Goal: Task Accomplishment & Management: Complete application form

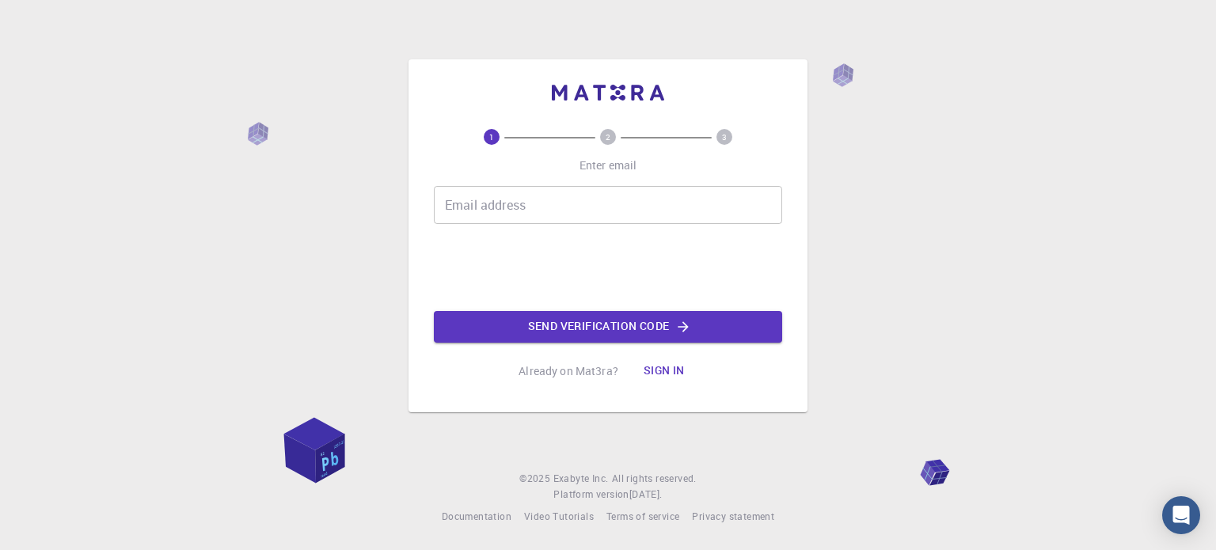
click at [76, 154] on div "1 2 3 Enter email Email address Email address Send verification code Already on…" at bounding box center [608, 275] width 1216 height 550
click at [569, 212] on input "Email address" at bounding box center [608, 205] width 348 height 38
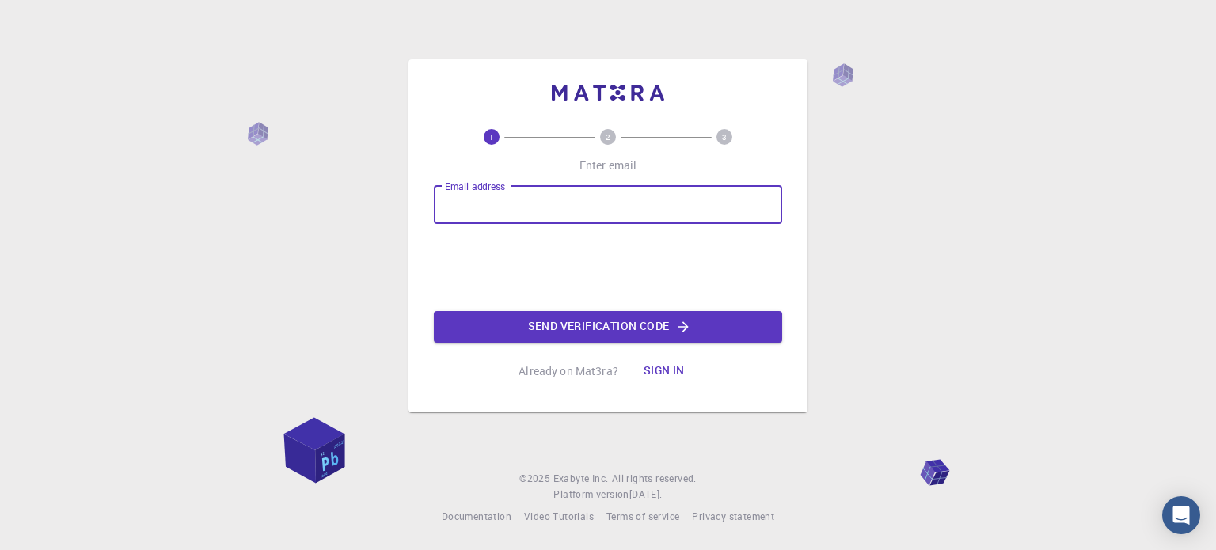
type input "shnwu16@gmail.com"
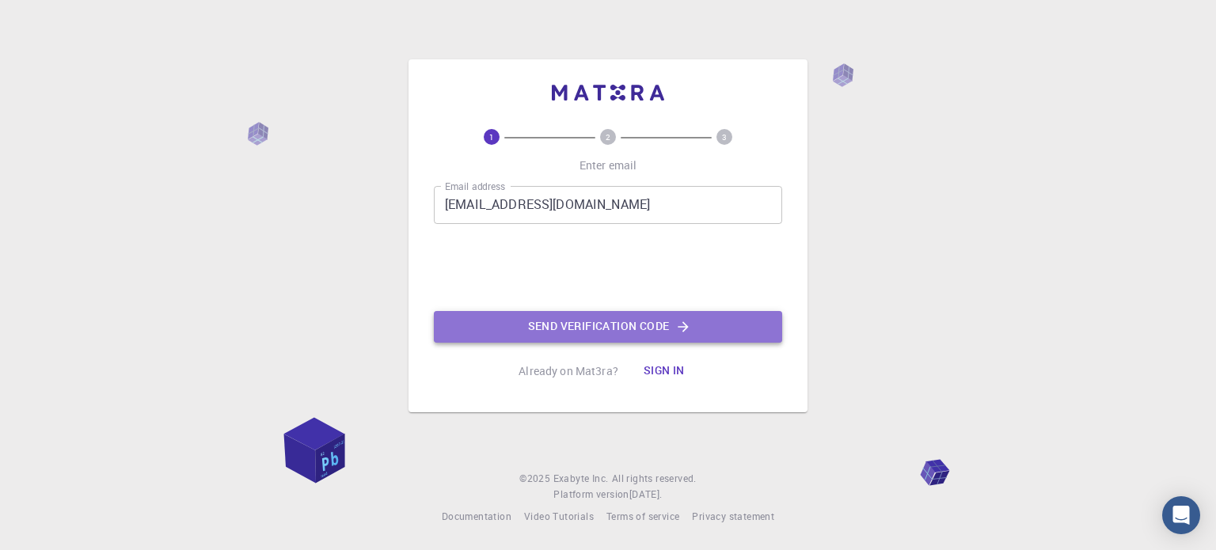
click at [640, 335] on button "Send verification code" at bounding box center [608, 327] width 348 height 32
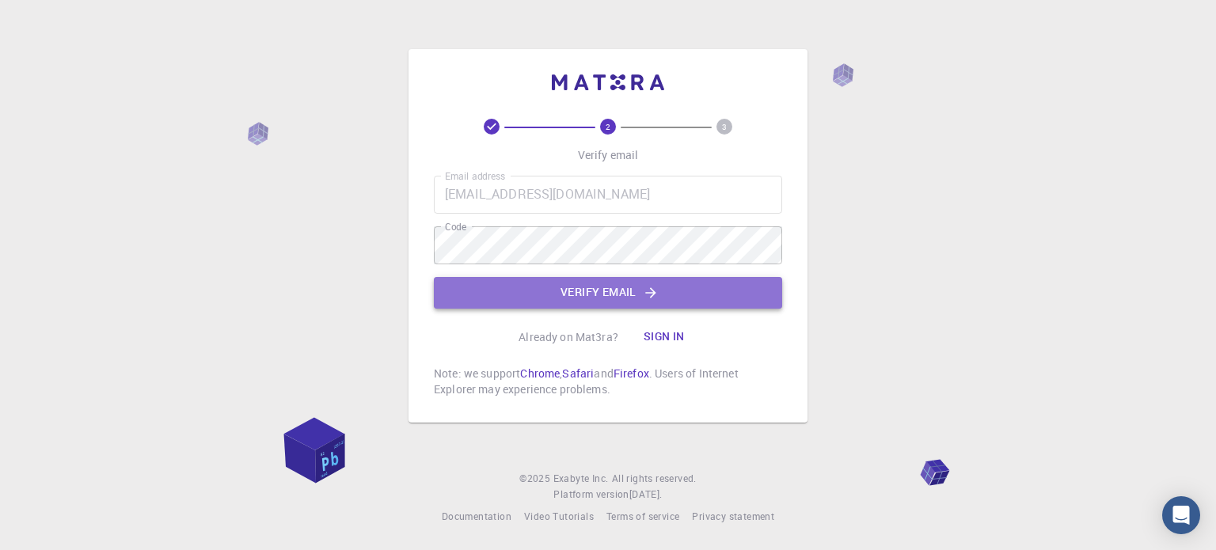
click at [597, 281] on button "Verify email" at bounding box center [608, 293] width 348 height 32
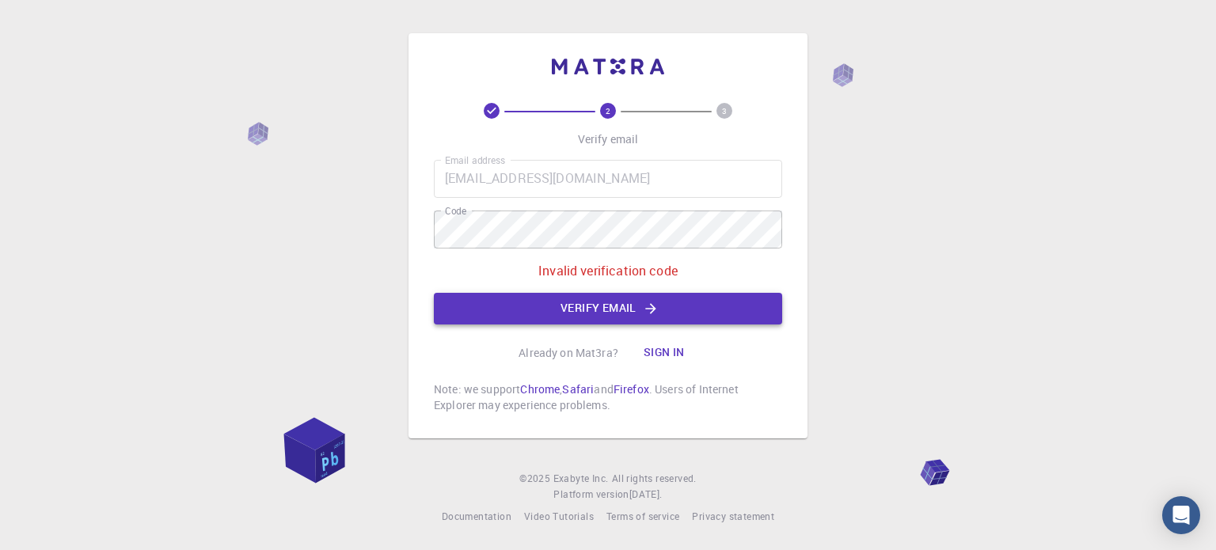
click at [589, 307] on button "Verify email" at bounding box center [608, 309] width 348 height 32
click at [352, 230] on div "2 3 Verify email Email address shnwu16@gmail.com Email address Code Code Invali…" at bounding box center [608, 275] width 1216 height 550
click at [606, 307] on button "Verify email" at bounding box center [608, 309] width 348 height 32
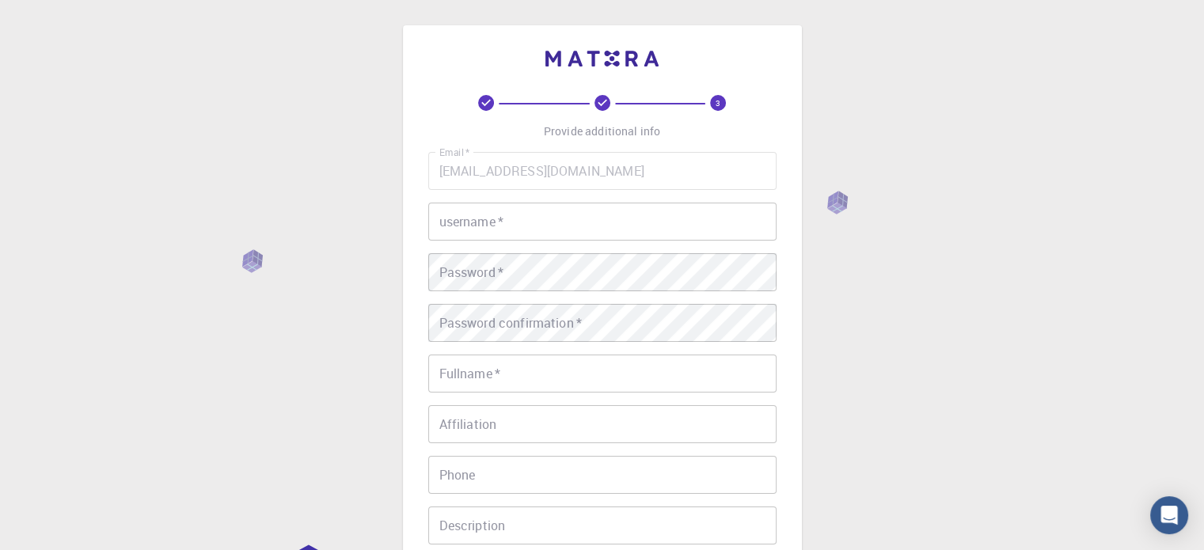
click at [661, 211] on input "username   *" at bounding box center [602, 222] width 348 height 38
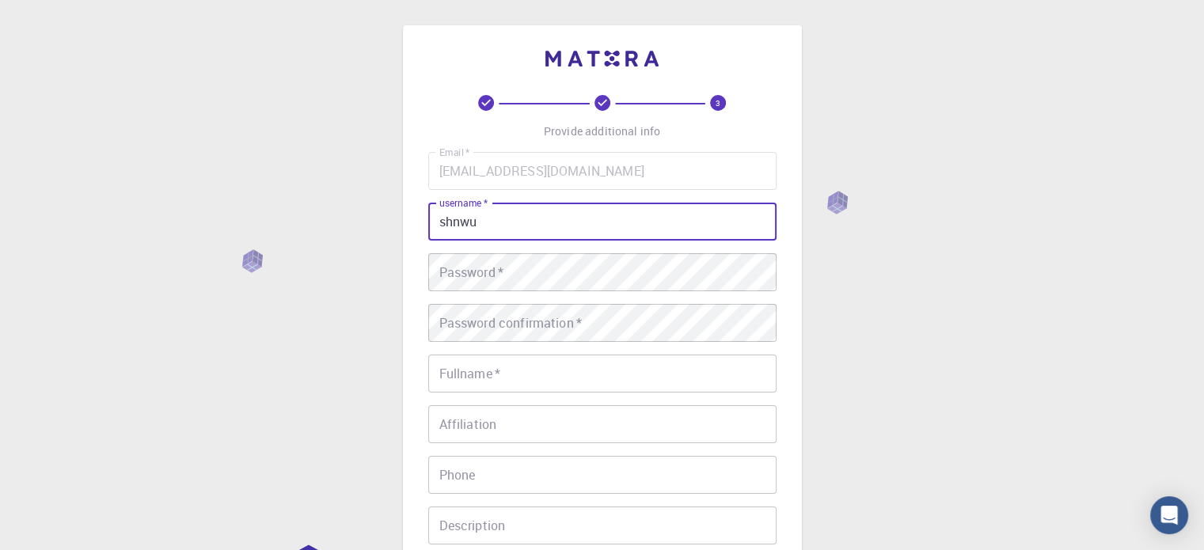
type input "shnwu"
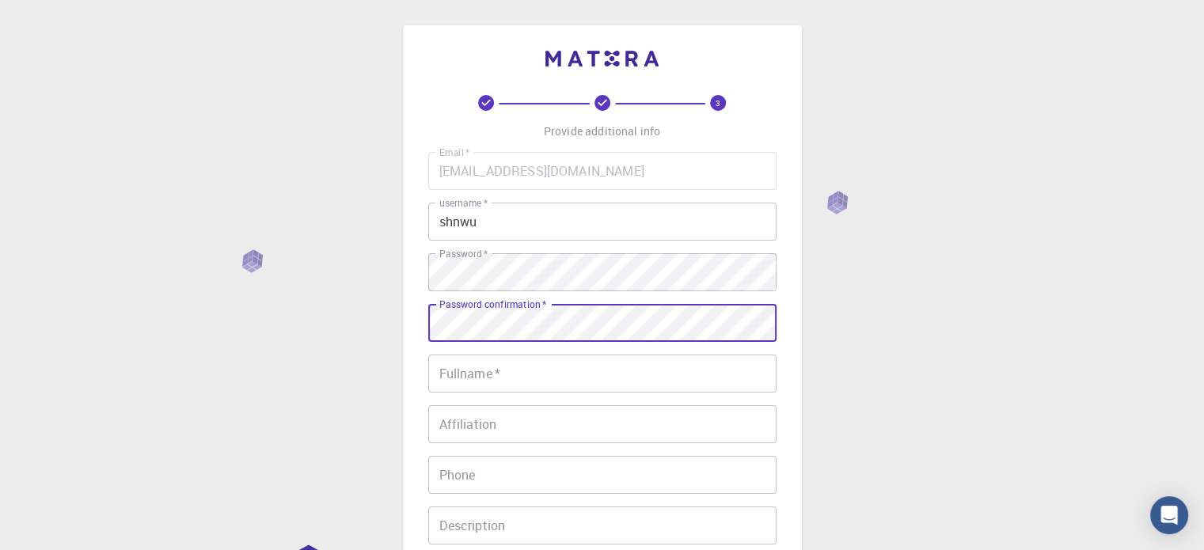
click at [499, 364] on input "Fullname   *" at bounding box center [602, 374] width 348 height 38
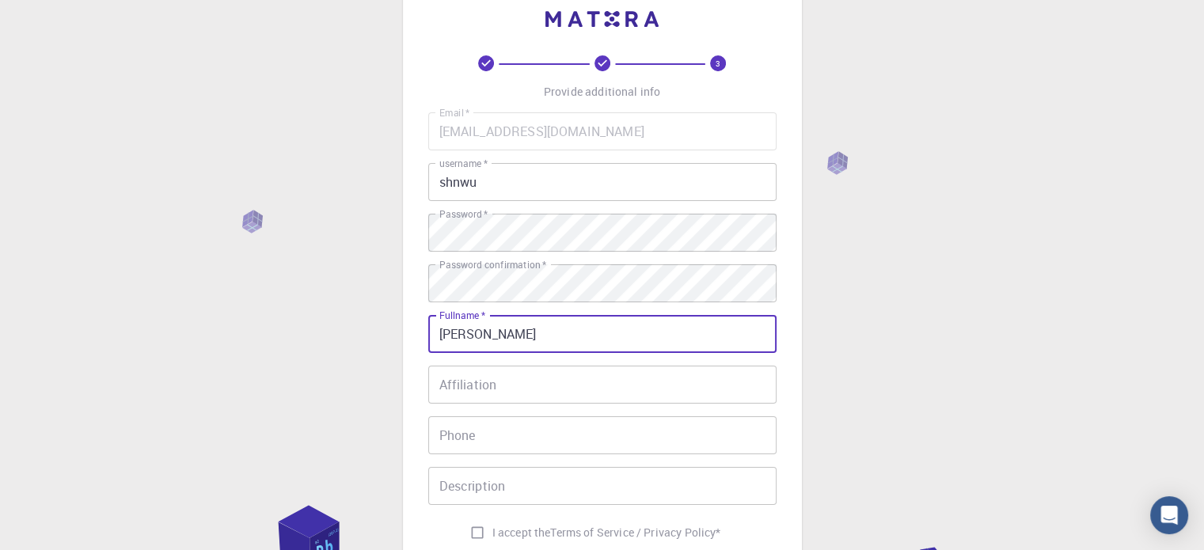
scroll to position [79, 0]
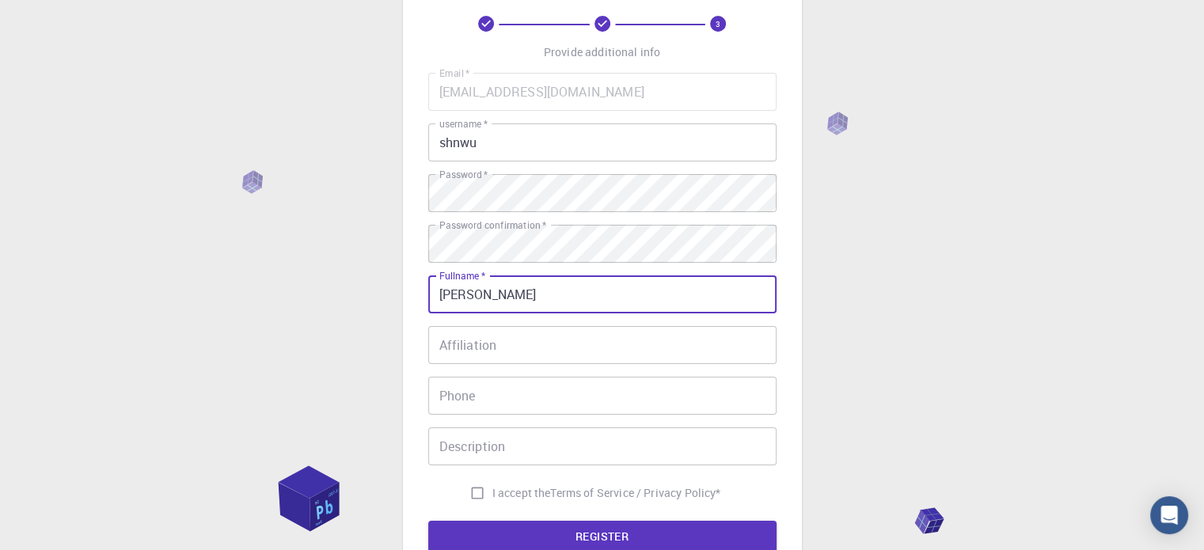
type input "Shannon Wu"
click at [499, 336] on input "Affiliation" at bounding box center [602, 345] width 348 height 38
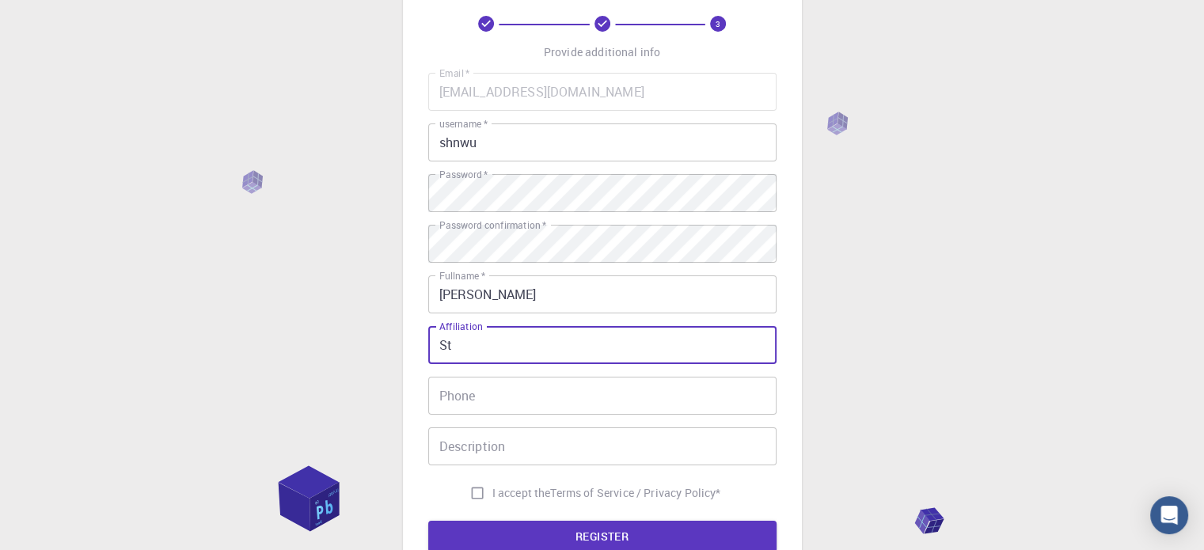
type input "S"
type input "NTUST"
click at [535, 391] on input "Phone" at bounding box center [602, 396] width 348 height 38
drag, startPoint x: 564, startPoint y: 347, endPoint x: 437, endPoint y: 341, distance: 126.8
click at [437, 341] on input "NTUST" at bounding box center [602, 345] width 348 height 38
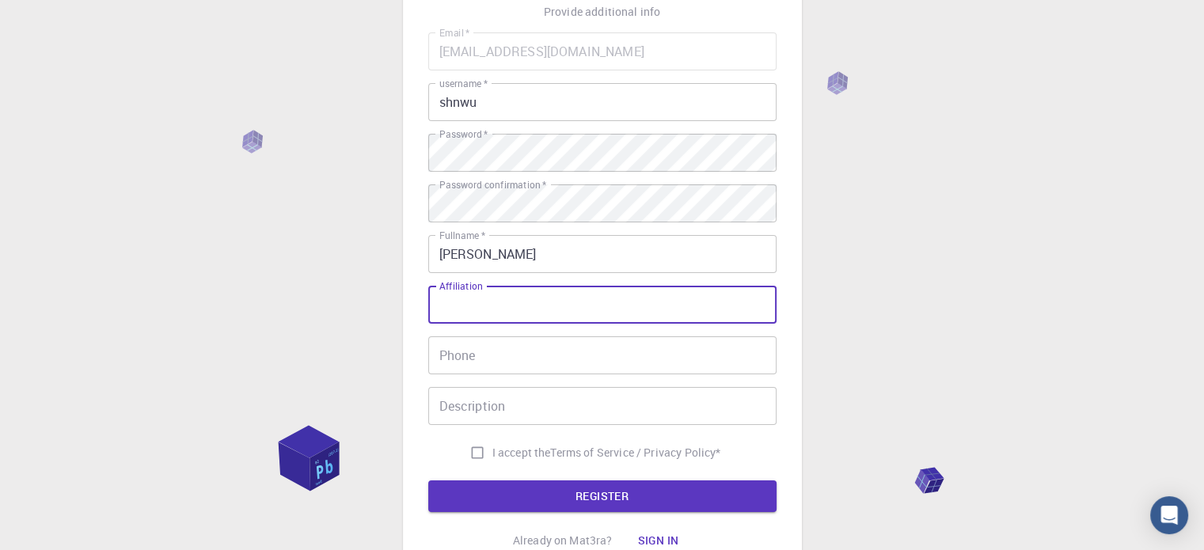
scroll to position [255, 0]
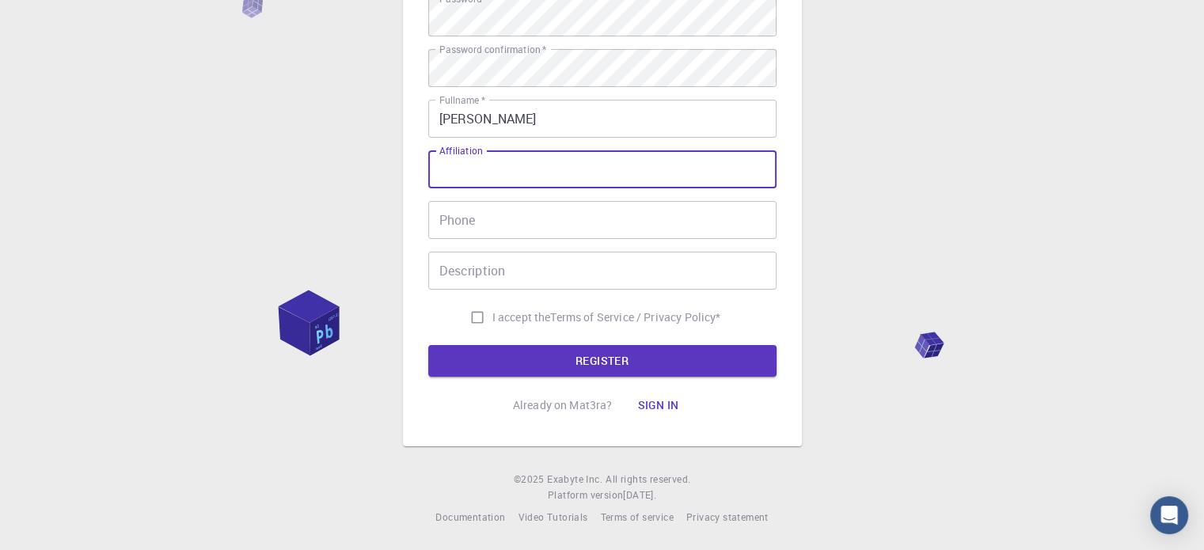
click at [469, 313] on input "I accept the Terms of Service / Privacy Policy *" at bounding box center [477, 317] width 30 height 30
checkbox input "true"
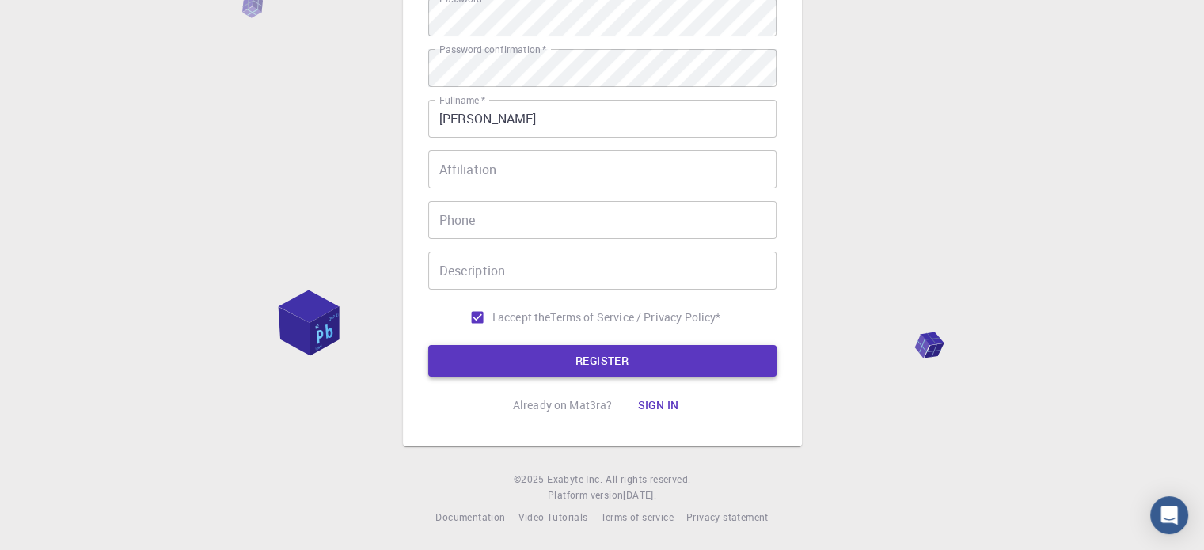
click at [626, 363] on button "REGISTER" at bounding box center [602, 361] width 348 height 32
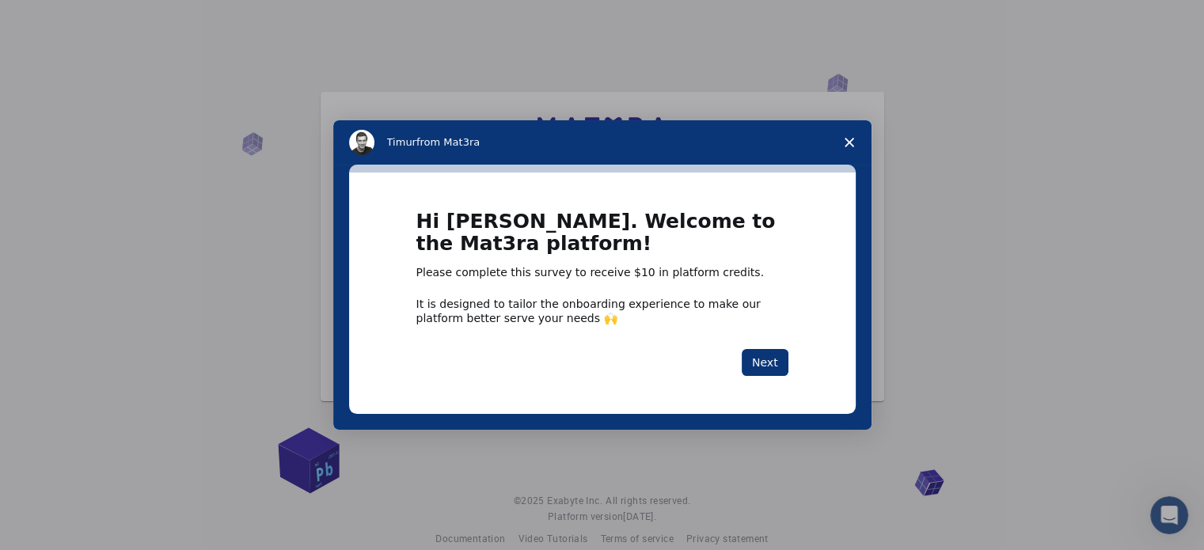
click at [643, 237] on h1 "Hi Shannon. Welcome to the Mat3ra platform!" at bounding box center [602, 238] width 372 height 55
click at [764, 360] on button "Next" at bounding box center [765, 362] width 47 height 27
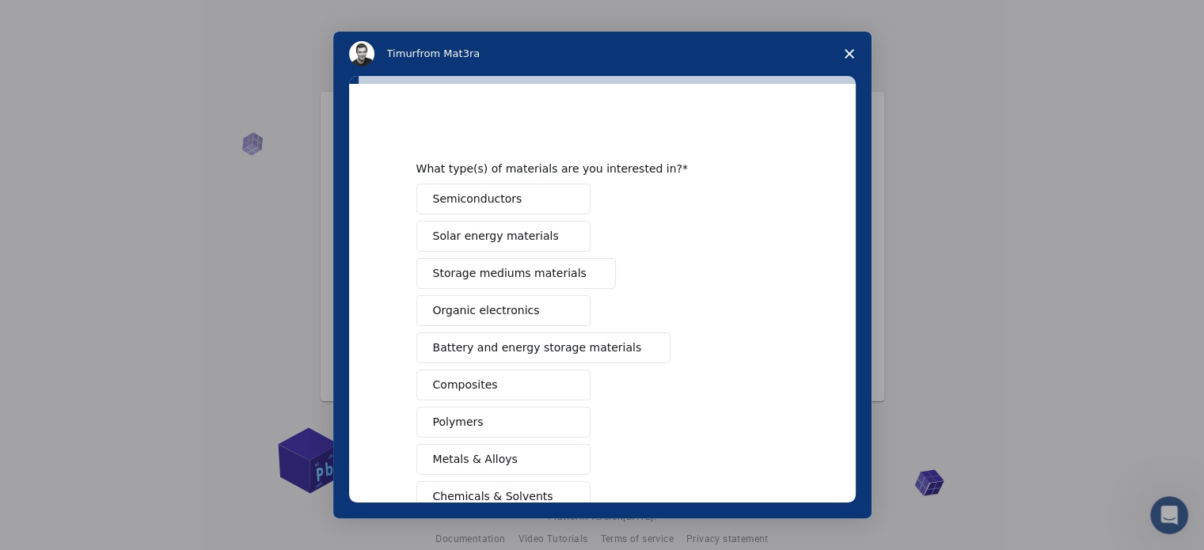
click at [513, 193] on button "Semiconductors" at bounding box center [503, 199] width 174 height 31
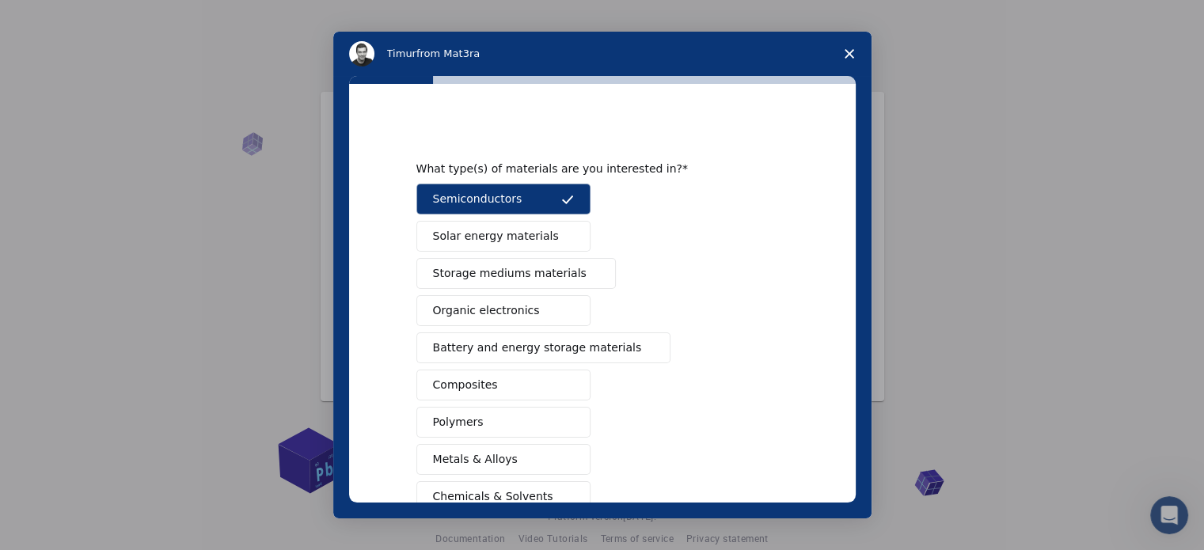
click at [554, 234] on button "Solar energy materials" at bounding box center [503, 236] width 174 height 31
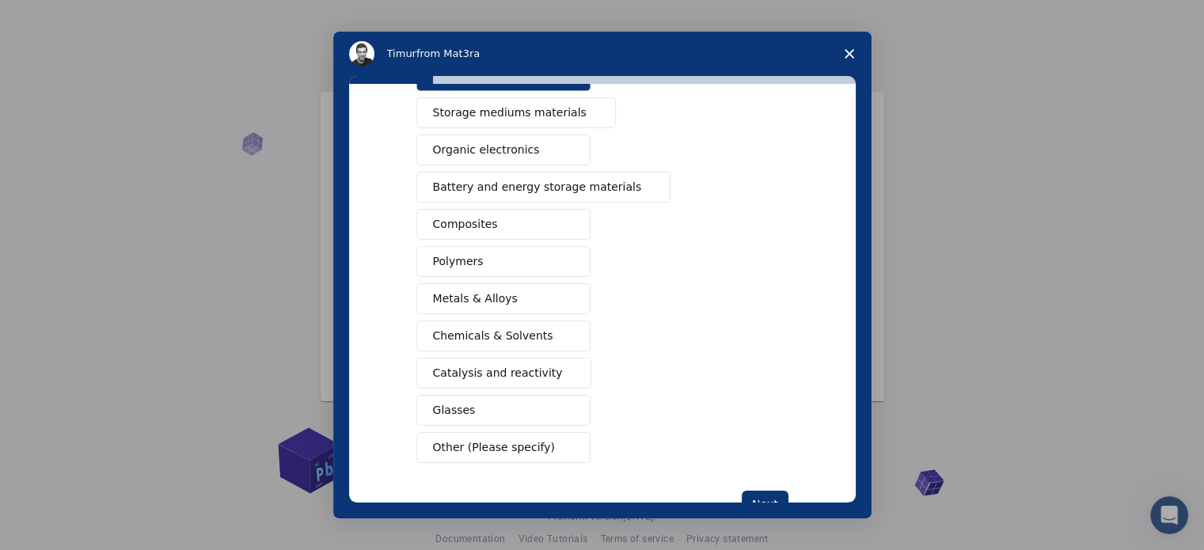
scroll to position [209, 0]
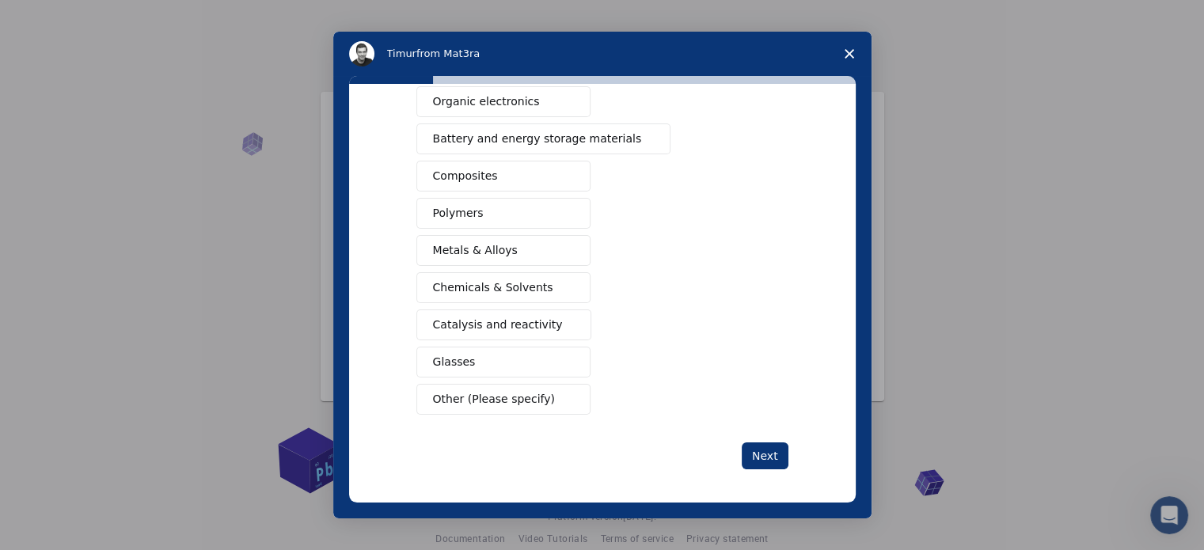
click at [541, 319] on button "Catalysis and reactivity" at bounding box center [504, 325] width 176 height 31
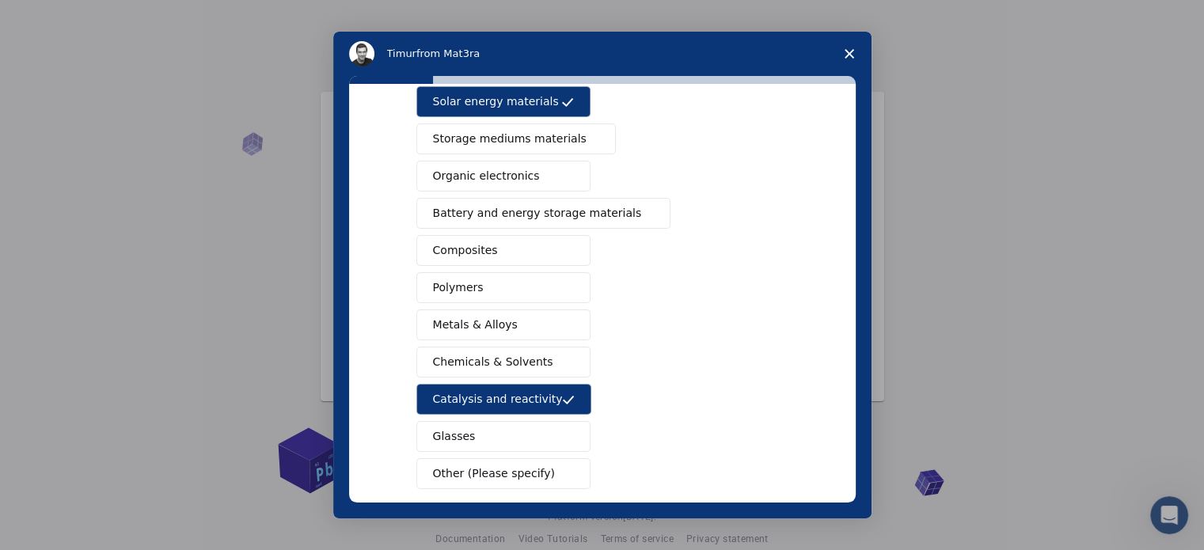
scroll to position [130, 0]
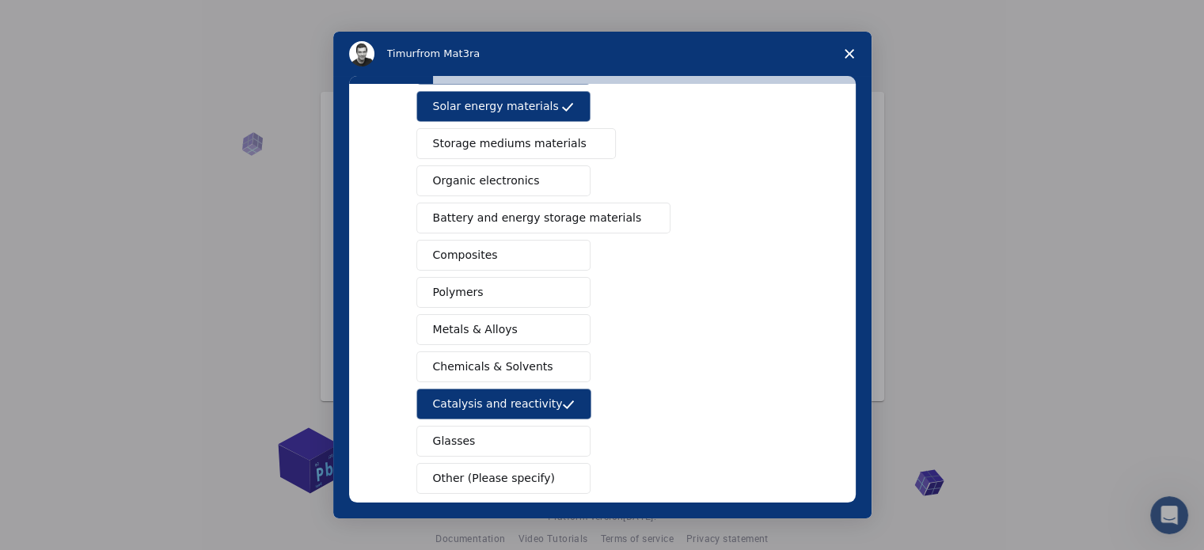
click at [532, 220] on span "Battery and energy storage materials" at bounding box center [537, 218] width 209 height 17
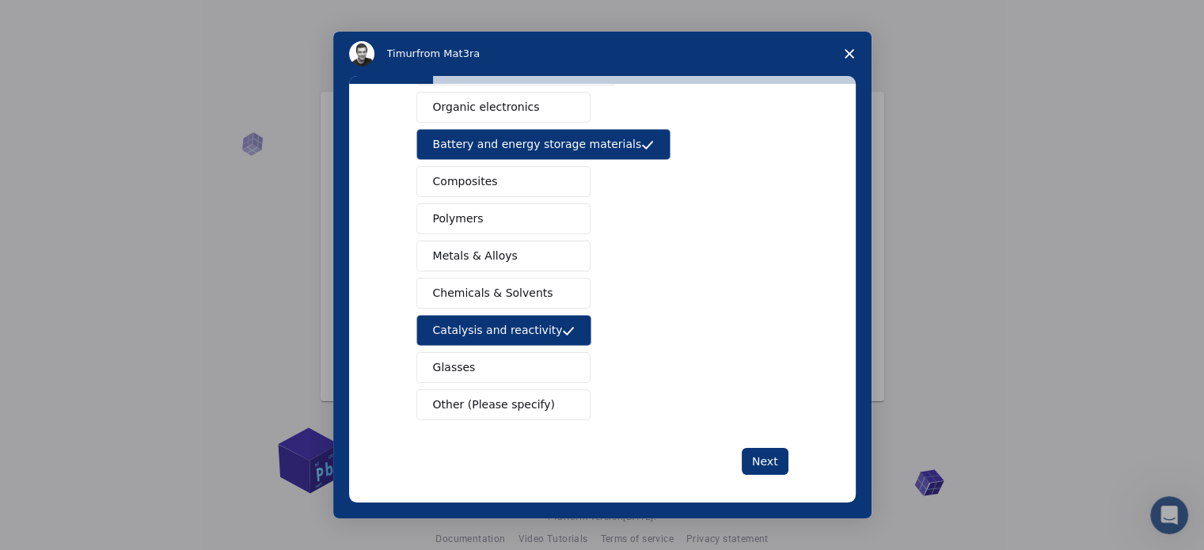
scroll to position [209, 0]
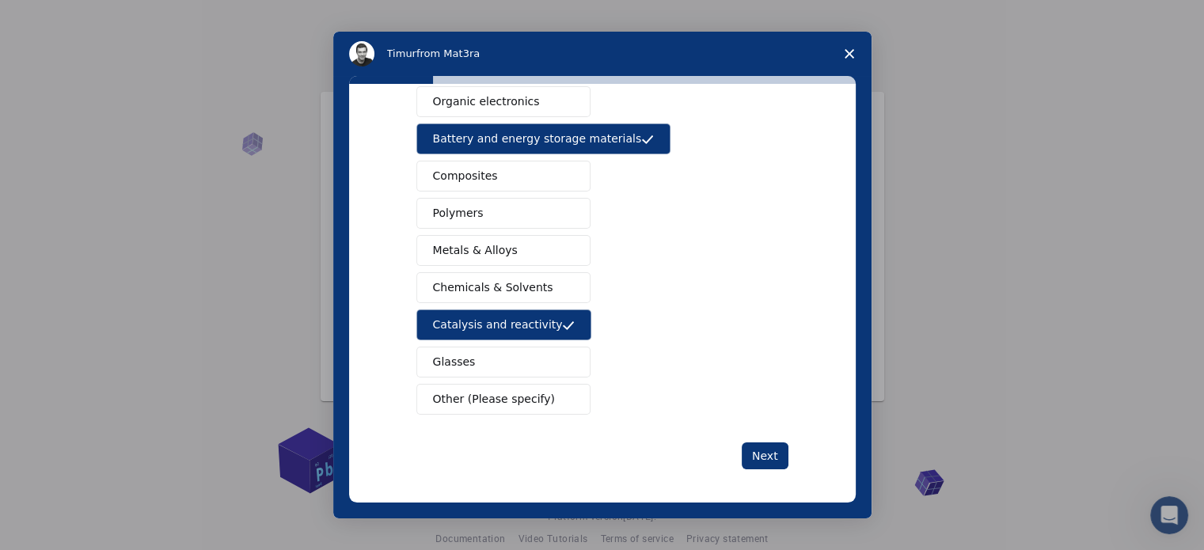
click at [529, 203] on button "Polymers" at bounding box center [503, 213] width 174 height 31
click at [746, 443] on button "Next" at bounding box center [765, 456] width 47 height 27
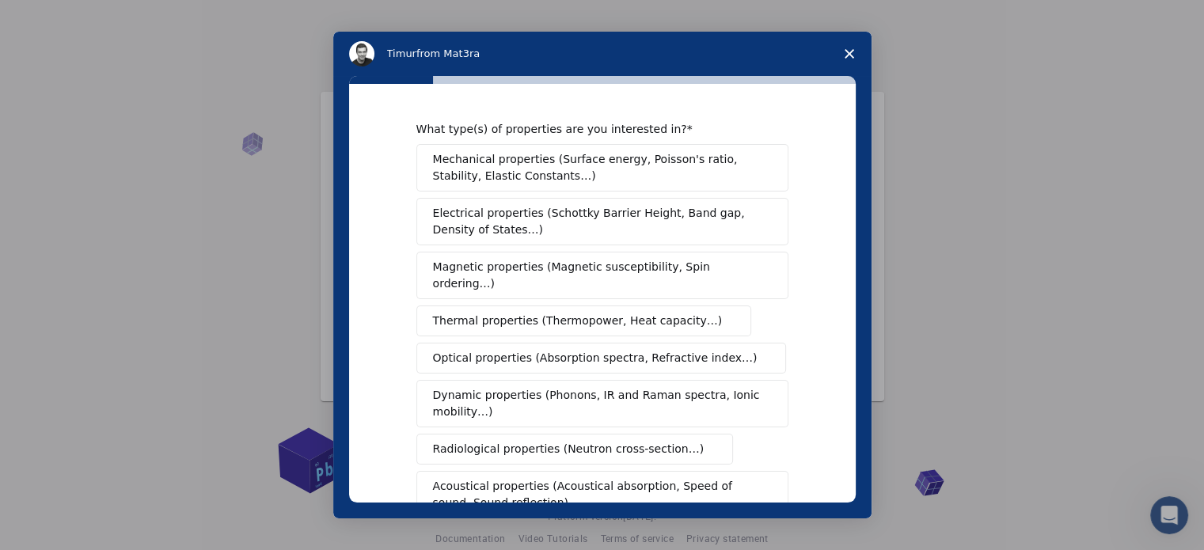
click at [587, 222] on span "Electrical properties (Schottky Barrier Height, Band gap, Density of States…)" at bounding box center [597, 221] width 329 height 33
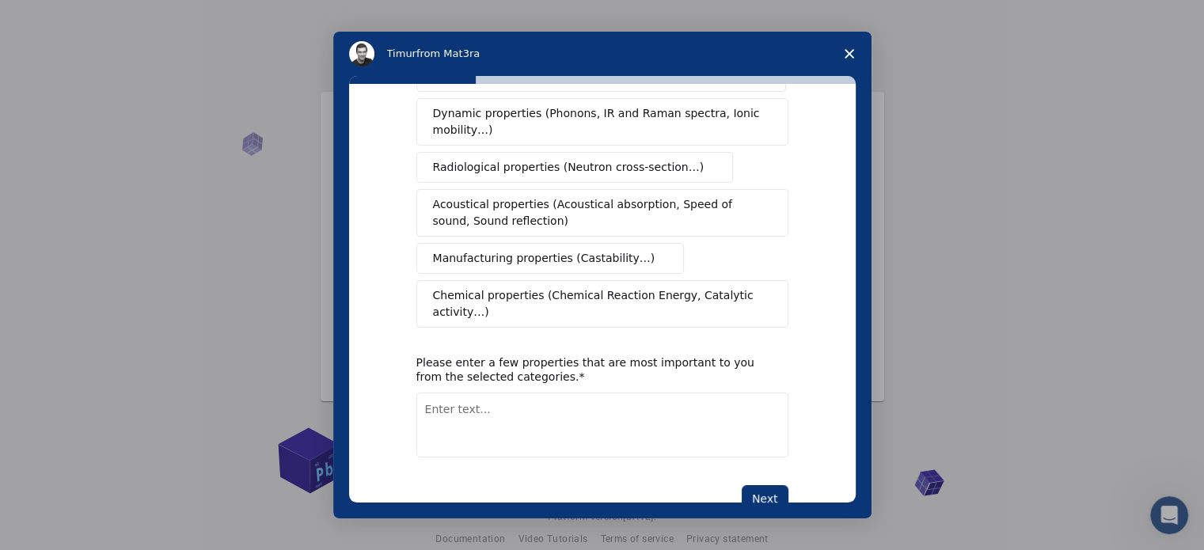
scroll to position [291, 0]
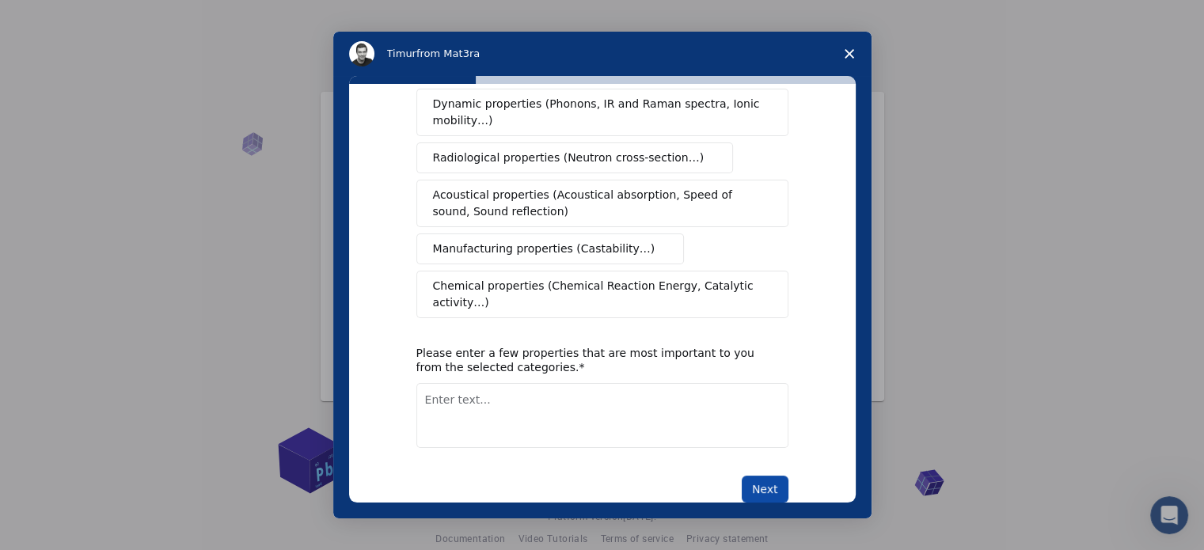
click at [772, 476] on button "Next" at bounding box center [765, 489] width 47 height 27
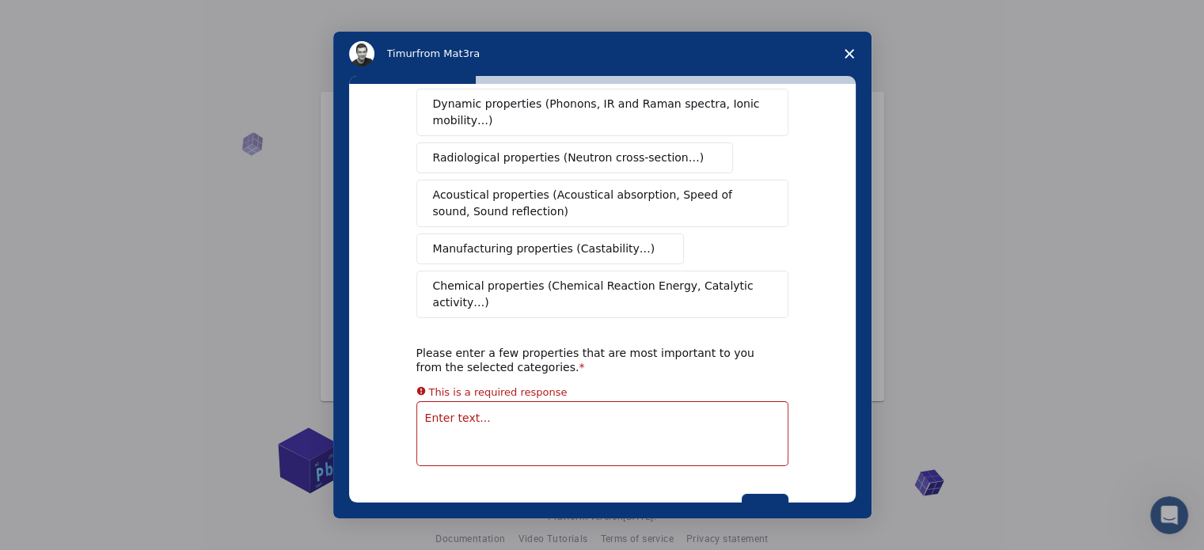
click at [594, 401] on textarea "Enter text..." at bounding box center [602, 433] width 372 height 65
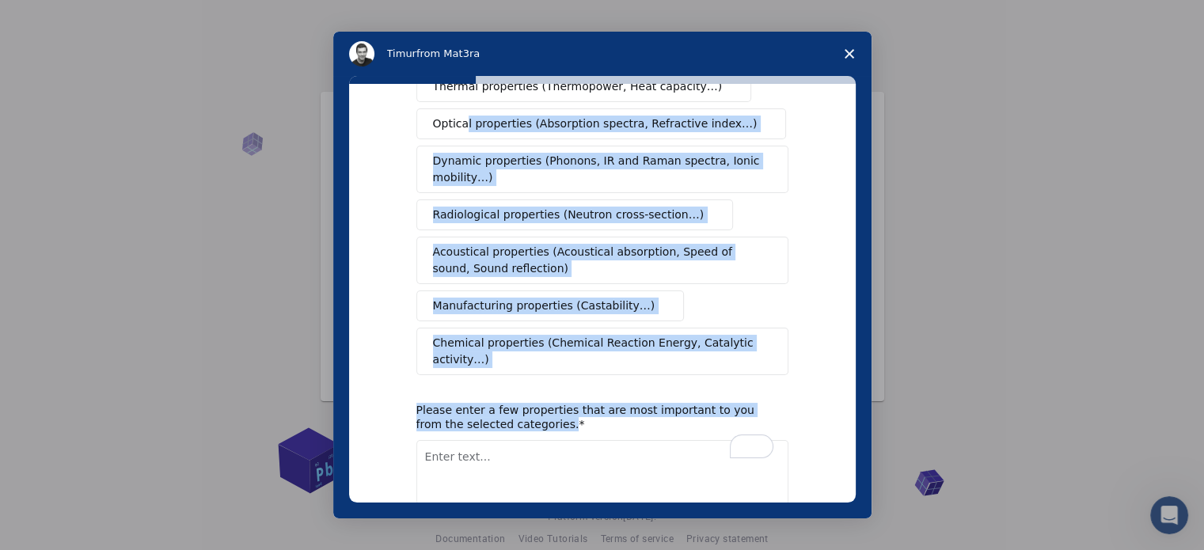
scroll to position [0, 0]
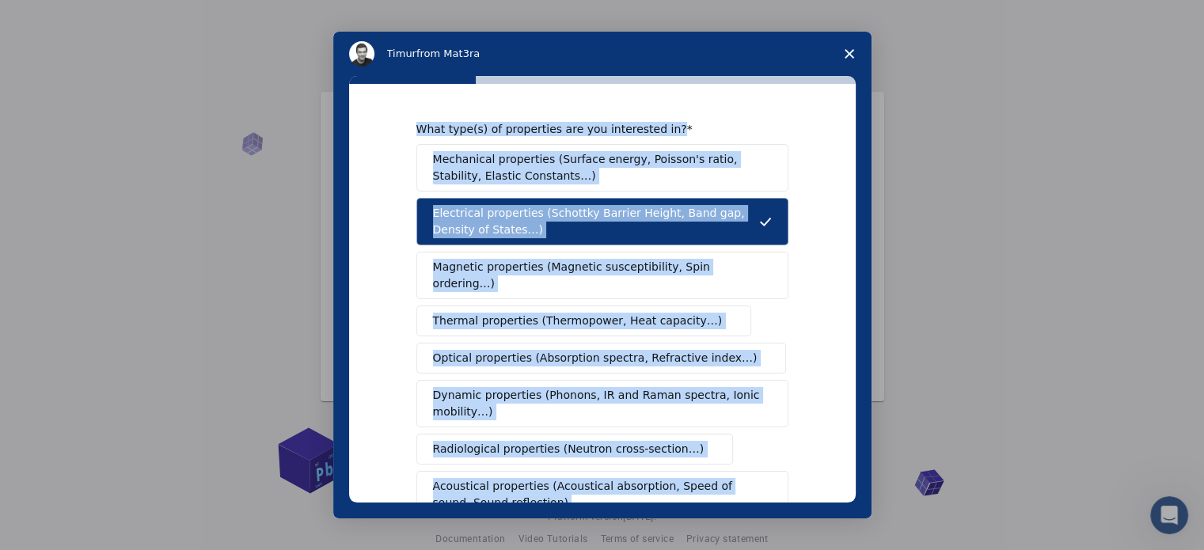
drag, startPoint x: 541, startPoint y: 329, endPoint x: 402, endPoint y: 132, distance: 240.3
click at [402, 132] on div "What type(s) of properties are you interested in? Mechanical properties (Surfac…" at bounding box center [602, 293] width 507 height 419
copy div "What type(s) of properties are you interested in? Mechanical properties (Surfac…"
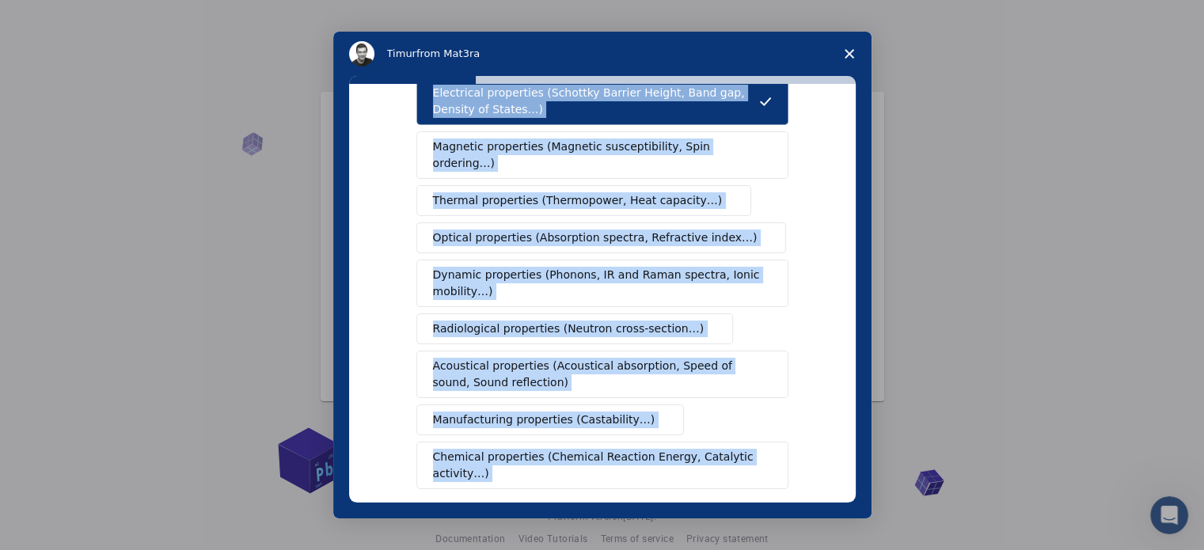
scroll to position [291, 0]
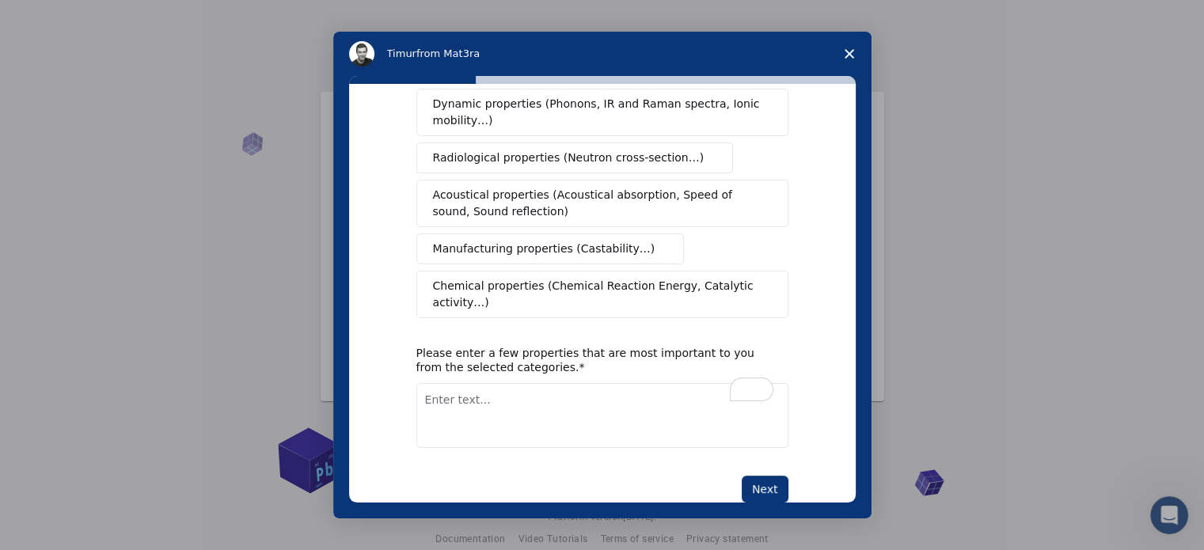
click at [537, 383] on textarea "To enrich screen reader interactions, please activate Accessibility in Grammarl…" at bounding box center [602, 415] width 372 height 65
paste textarea "electrical, optical, chemical, and dynamic categories."
type textarea "electrical, optical, chemical, and dynamic categories."
click at [757, 476] on button "Next" at bounding box center [765, 489] width 47 height 27
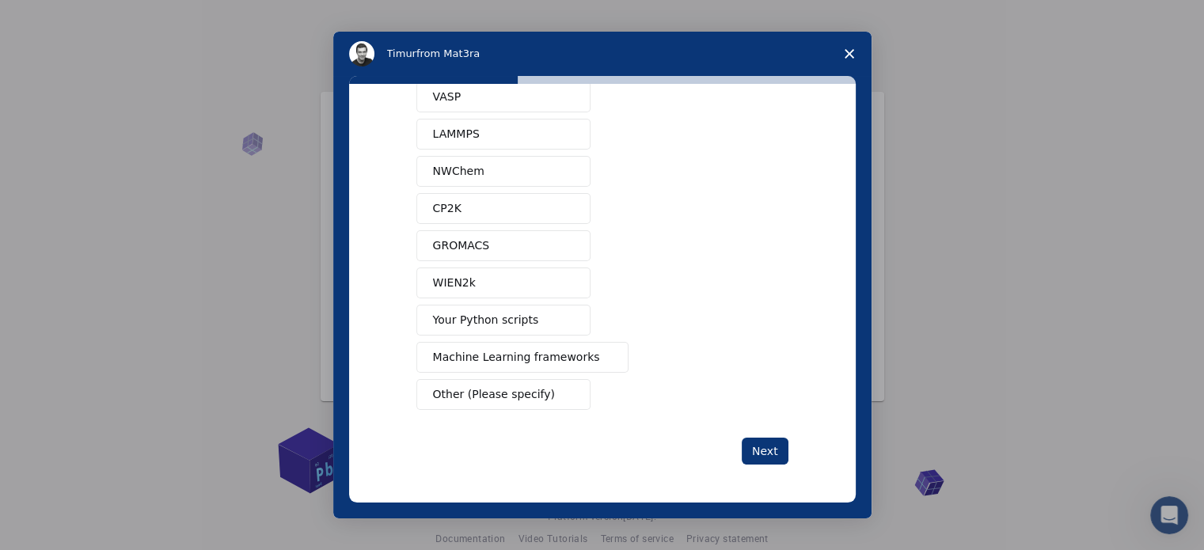
scroll to position [0, 0]
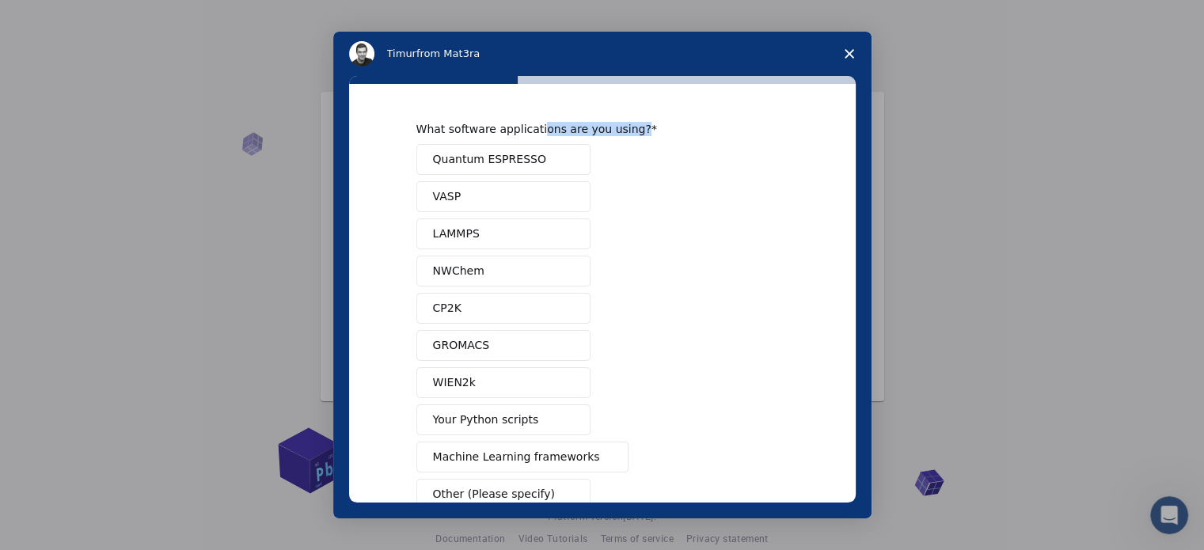
drag, startPoint x: 528, startPoint y: 131, endPoint x: 621, endPoint y: 130, distance: 92.6
click at [621, 130] on div "What software applications are you using?" at bounding box center [590, 129] width 348 height 14
click at [664, 139] on div "What software applications are you using? Quantum ESPRESSO VASP LAMMPS NWChem C…" at bounding box center [602, 316] width 372 height 388
click at [344, 263] on div "What software applications are you using? Quantum ESPRESSO VASP LAMMPS NWChem C…" at bounding box center [602, 297] width 538 height 443
click at [535, 160] on button "Quantum ESPRESSO" at bounding box center [503, 159] width 174 height 31
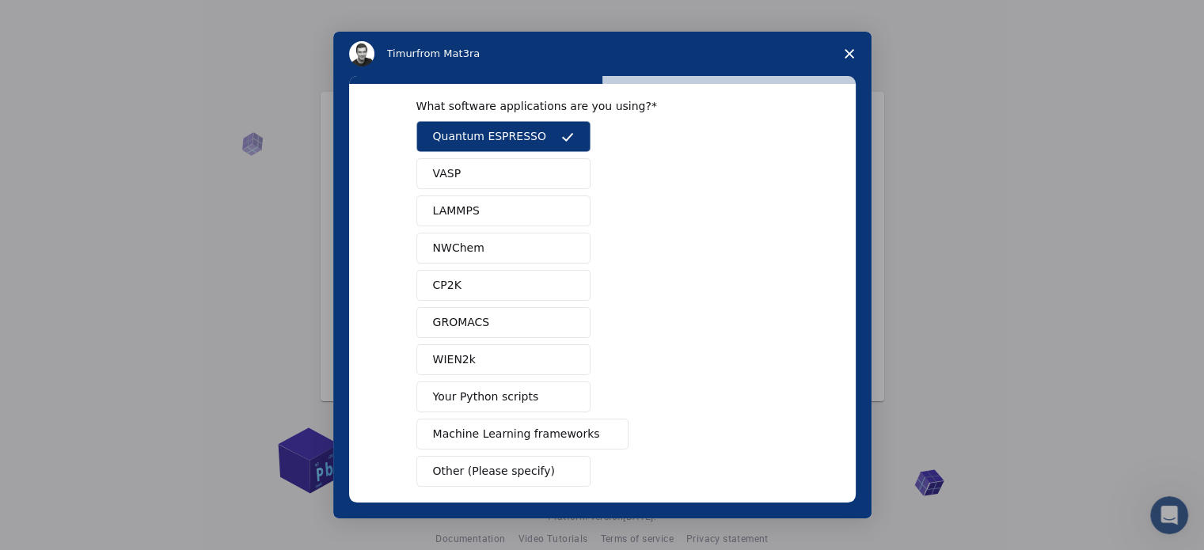
scroll to position [96, 0]
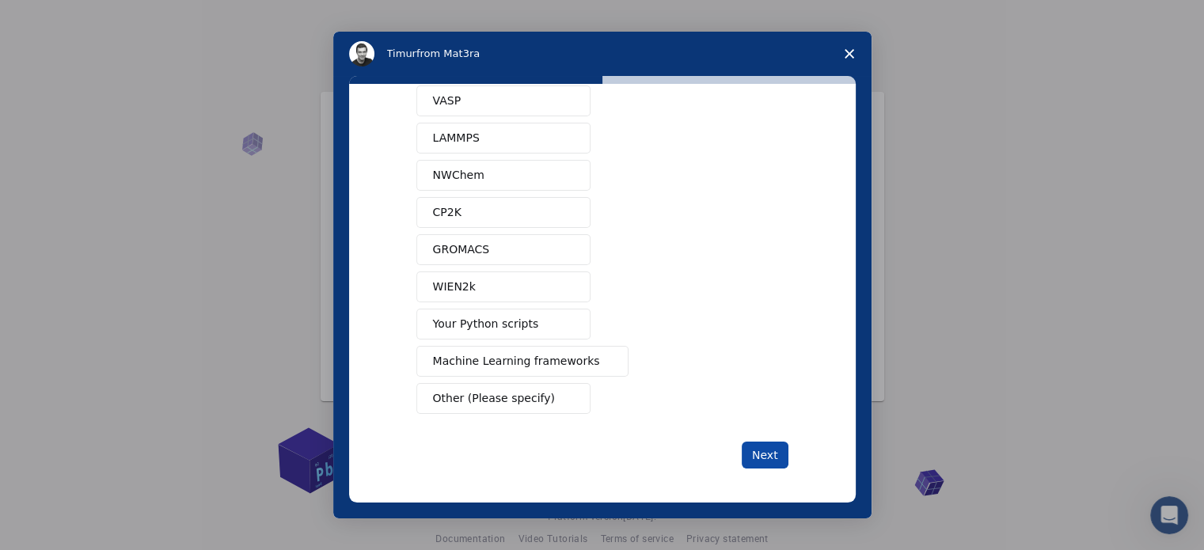
click at [769, 450] on button "Next" at bounding box center [765, 455] width 47 height 27
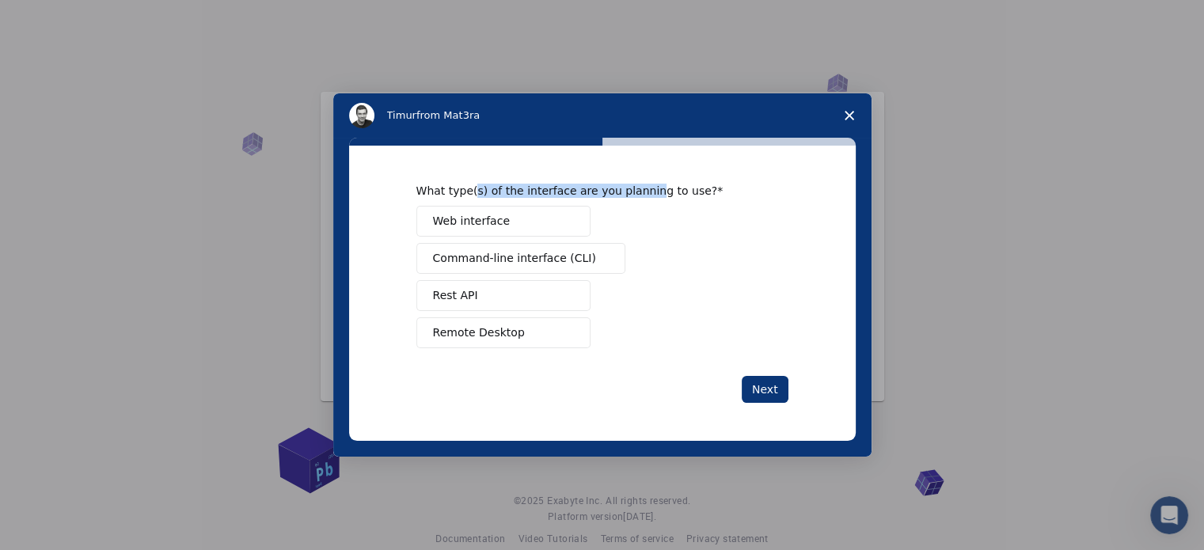
drag, startPoint x: 472, startPoint y: 188, endPoint x: 633, endPoint y: 182, distance: 161.6
click at [633, 182] on div "What type(s) of the interface are you planning to use? Web interface Command-li…" at bounding box center [602, 293] width 507 height 295
click at [686, 199] on div "What type(s) of the interface are you planning to use? Web interface Command-li…" at bounding box center [602, 266] width 372 height 165
drag, startPoint x: 689, startPoint y: 192, endPoint x: 355, endPoint y: 197, distance: 334.1
click at [355, 197] on div "What type(s) of the interface are you planning to use? Web interface Command-li…" at bounding box center [602, 293] width 507 height 295
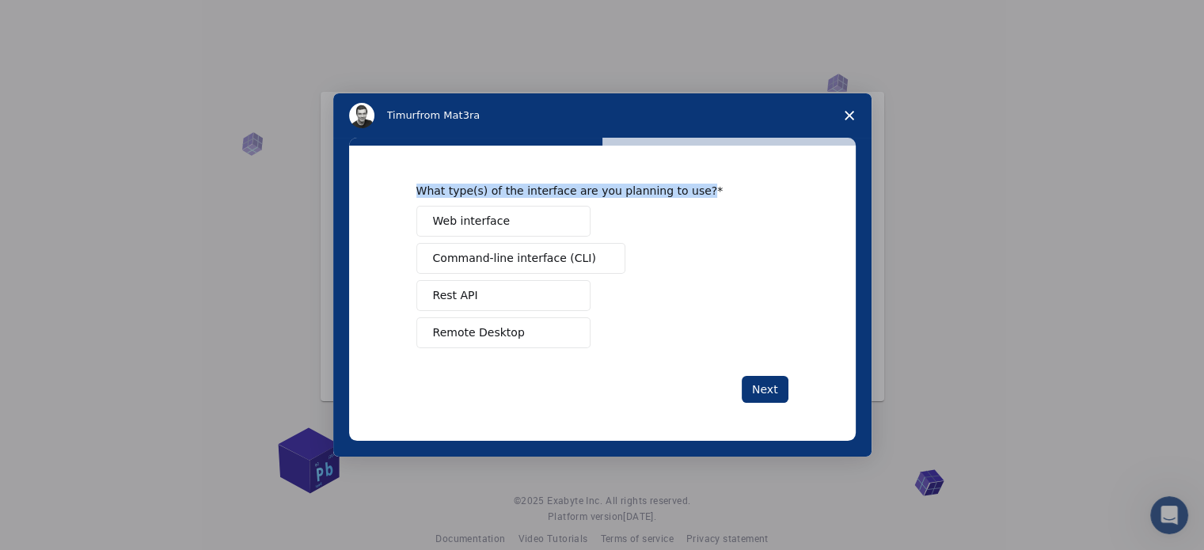
copy div "What type(s) of the interface are you planning to use?"
click at [483, 335] on span "Remote Desktop" at bounding box center [479, 333] width 92 height 17
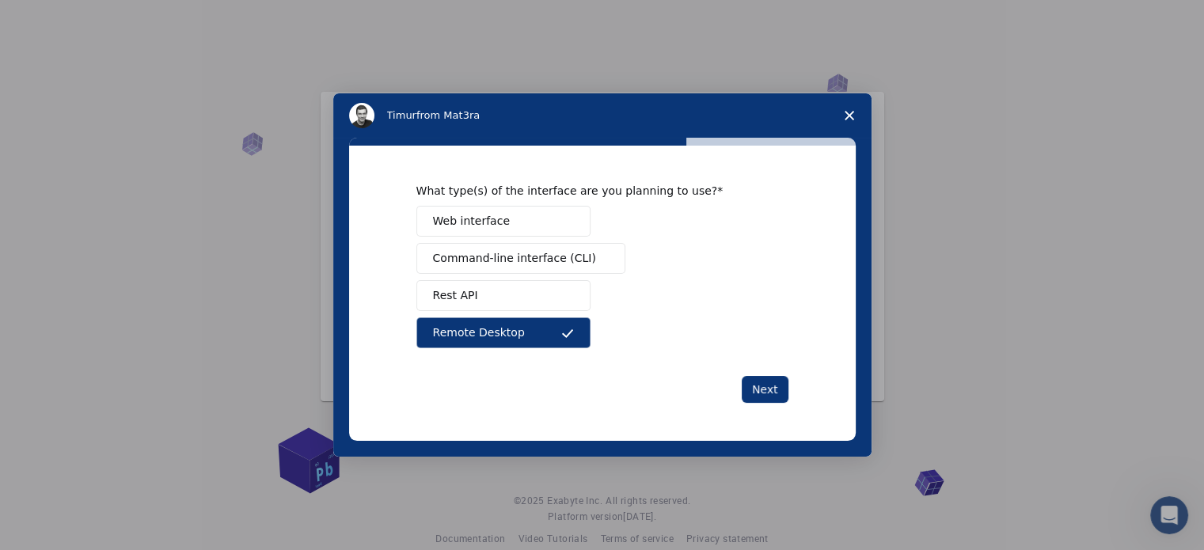
click at [713, 306] on div "Web interface Command-line interface (CLI) Rest API Remote Desktop" at bounding box center [602, 277] width 372 height 142
click at [769, 382] on button "Next" at bounding box center [765, 389] width 47 height 27
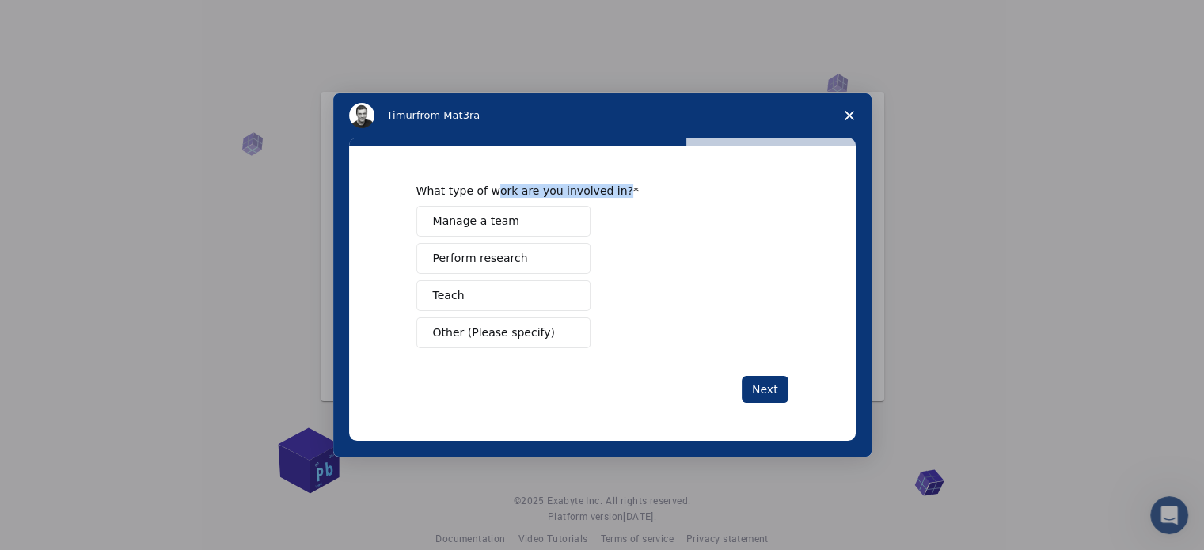
drag, startPoint x: 491, startPoint y: 189, endPoint x: 633, endPoint y: 192, distance: 142.5
click at [633, 192] on div "What type of work are you involved in?" at bounding box center [590, 191] width 348 height 14
click at [651, 197] on div "What type of work are you involved in?" at bounding box center [590, 191] width 348 height 14
click at [513, 267] on button "Perform research" at bounding box center [503, 258] width 174 height 31
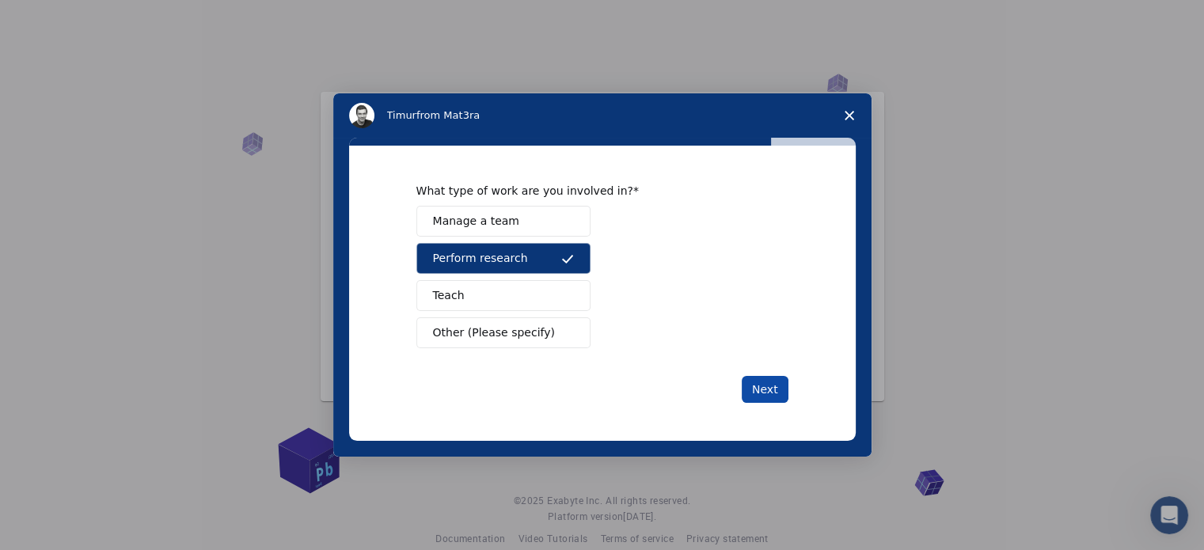
click at [759, 392] on button "Next" at bounding box center [765, 389] width 47 height 27
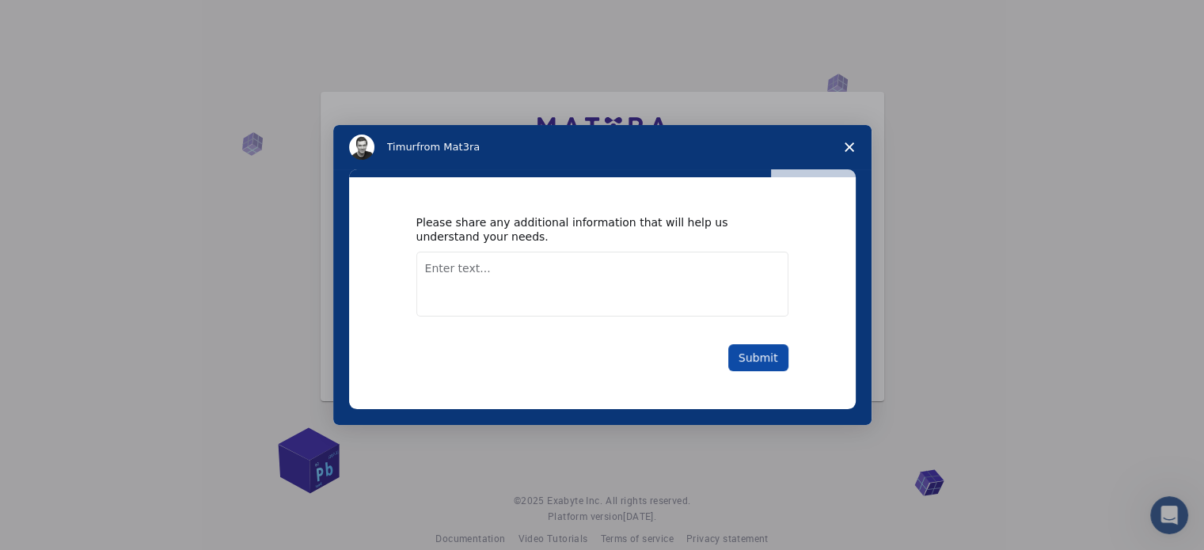
click at [756, 363] on button "Submit" at bounding box center [758, 357] width 60 height 27
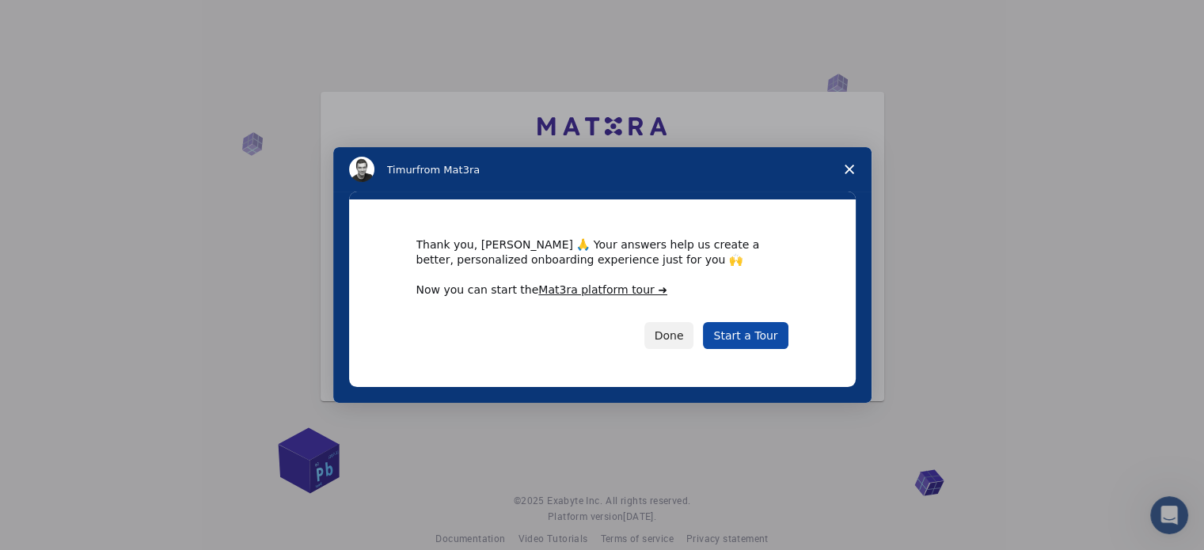
click at [736, 335] on link "Start a Tour" at bounding box center [745, 335] width 85 height 27
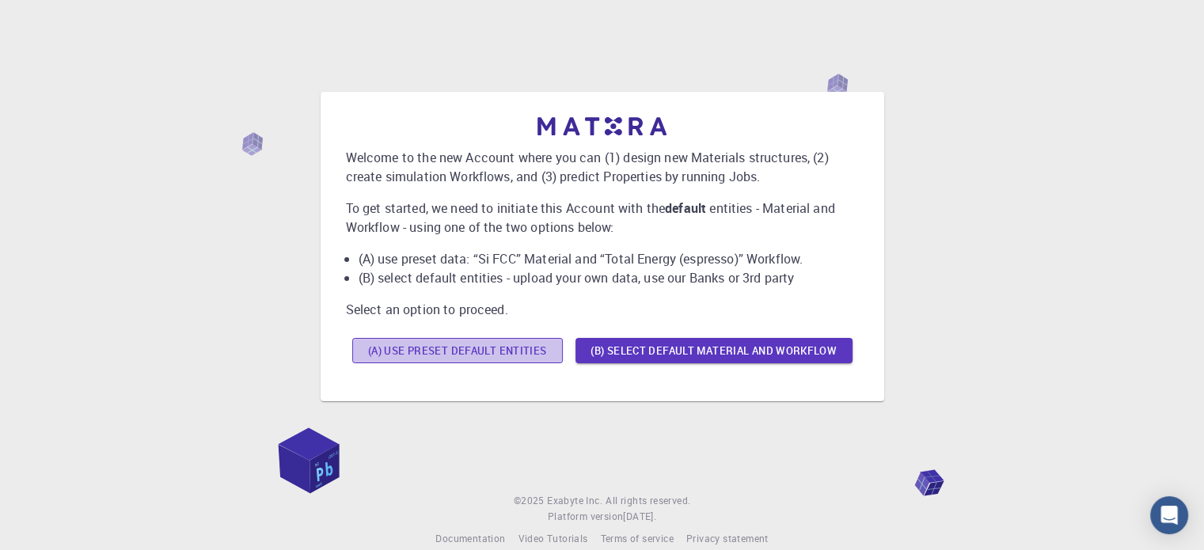
click at [488, 358] on button "(A) Use preset default entities" at bounding box center [457, 350] width 211 height 25
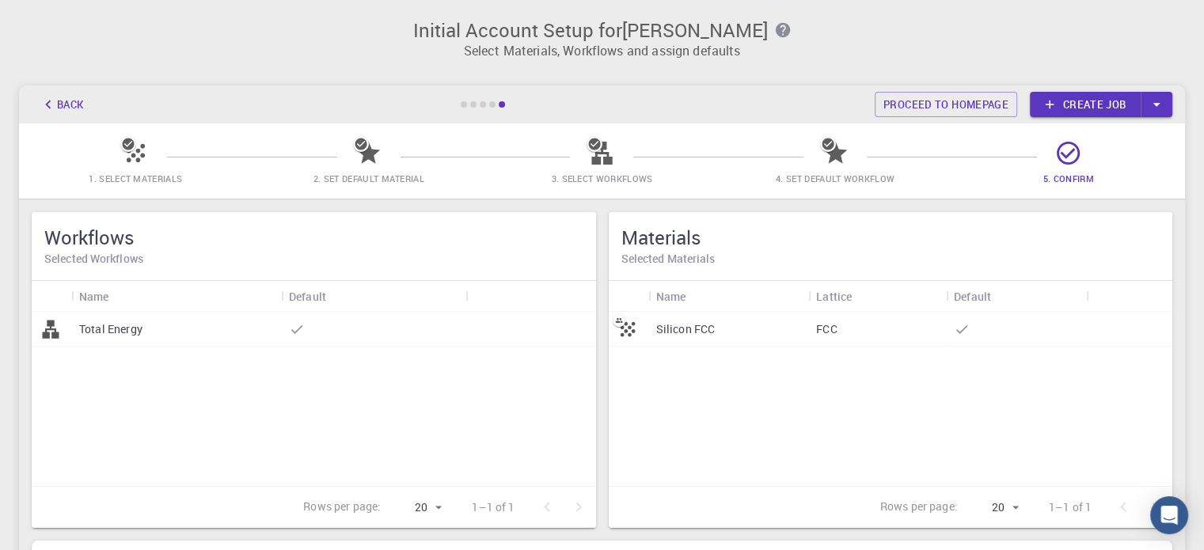
click at [1093, 101] on link "Create job" at bounding box center [1085, 104] width 111 height 25
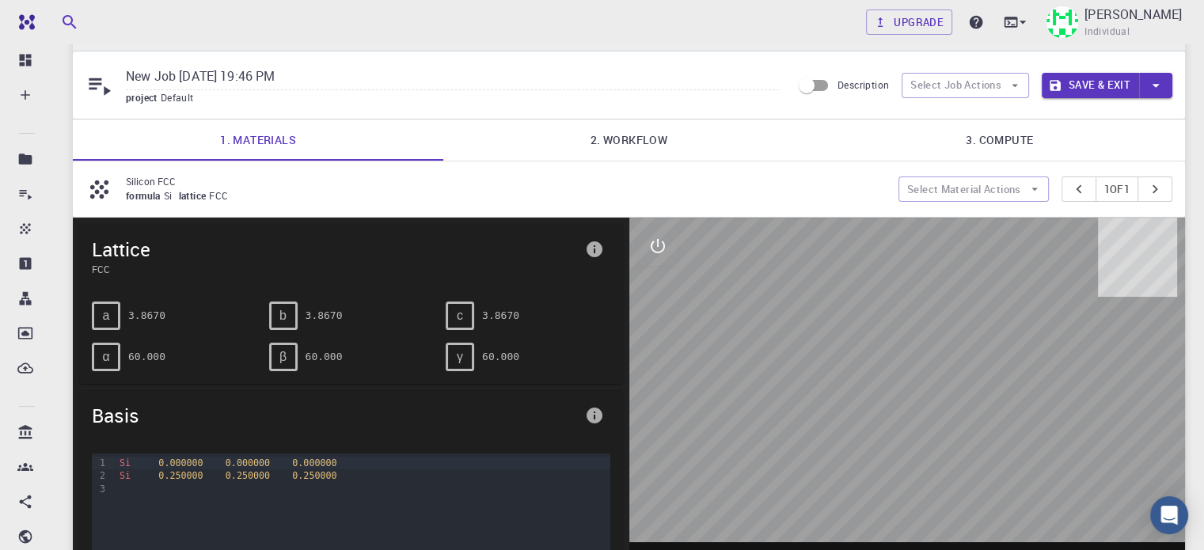
scroll to position [158, 0]
